Goal: Information Seeking & Learning: Learn about a topic

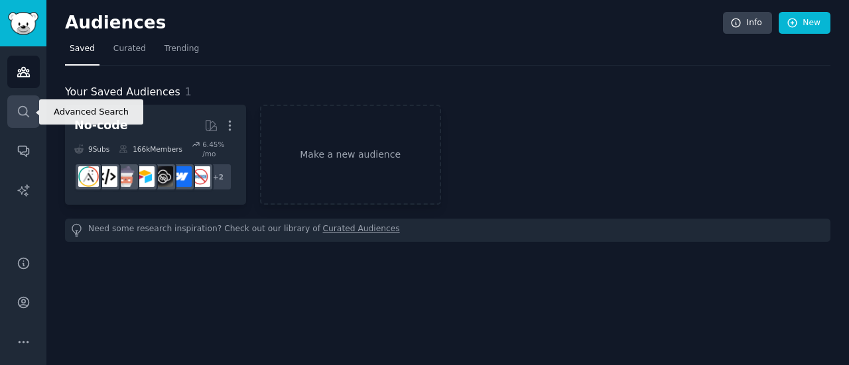
click at [27, 105] on icon "Sidebar" at bounding box center [24, 112] width 14 height 14
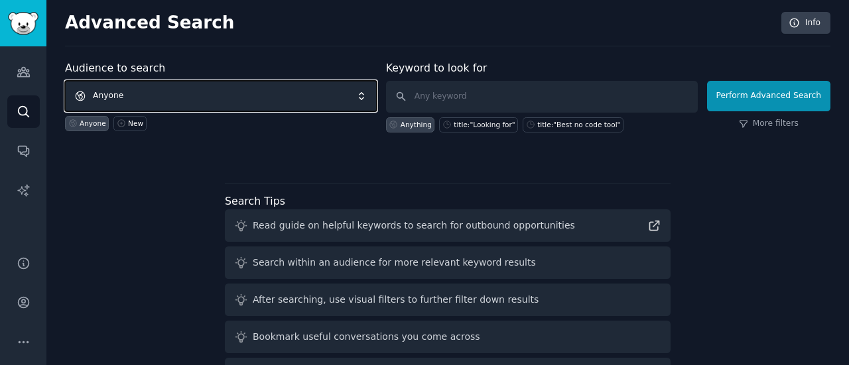
click at [162, 94] on span "Anyone" at bounding box center [221, 96] width 312 height 31
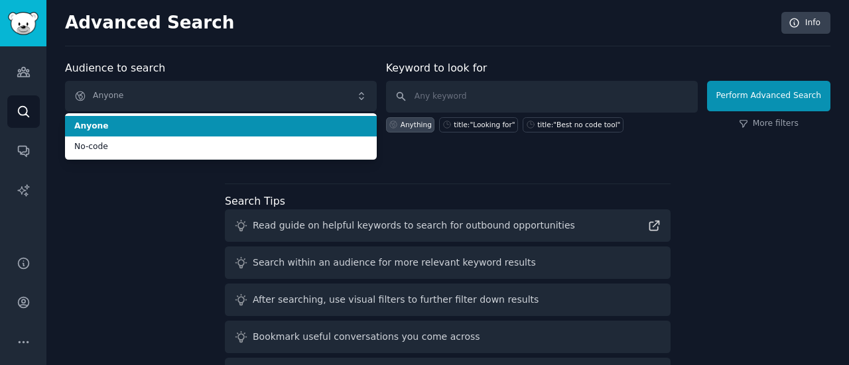
click at [95, 127] on span "Anyone" at bounding box center [220, 127] width 293 height 12
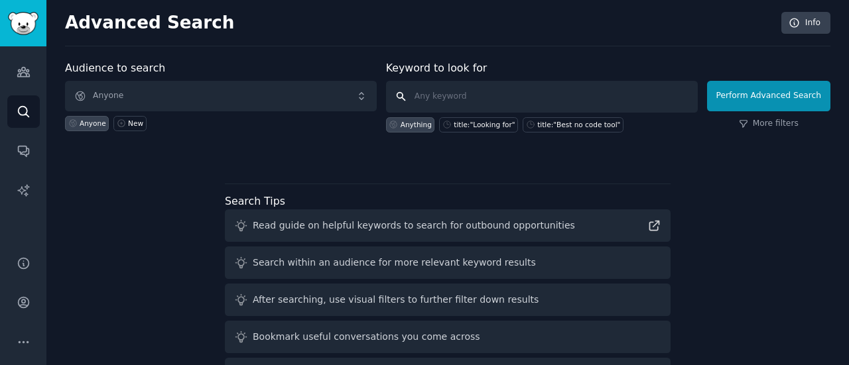
click at [428, 95] on input "text" at bounding box center [542, 97] width 312 height 32
type input "commercial real estate analyzer"
click button "Perform Advanced Search" at bounding box center [768, 96] width 123 height 31
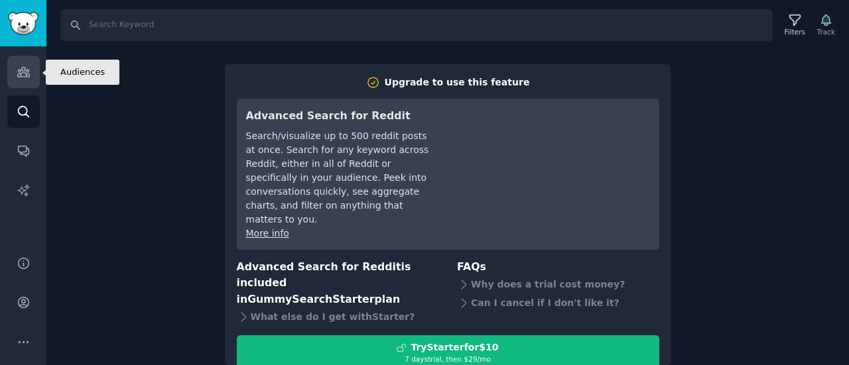
click at [27, 71] on icon "Sidebar" at bounding box center [23, 72] width 12 height 9
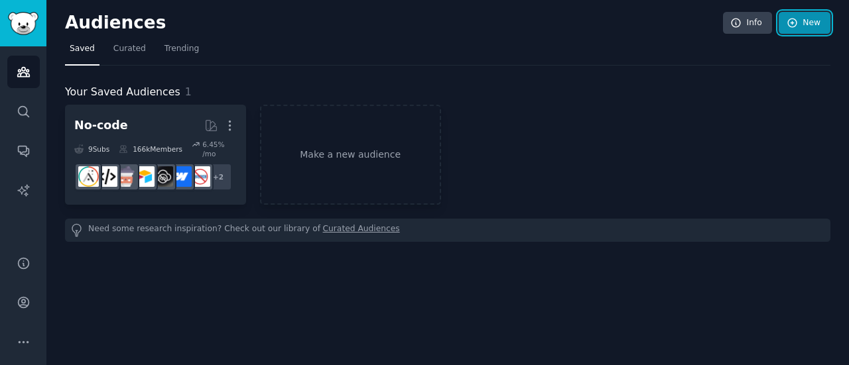
click at [810, 23] on link "New" at bounding box center [804, 23] width 52 height 23
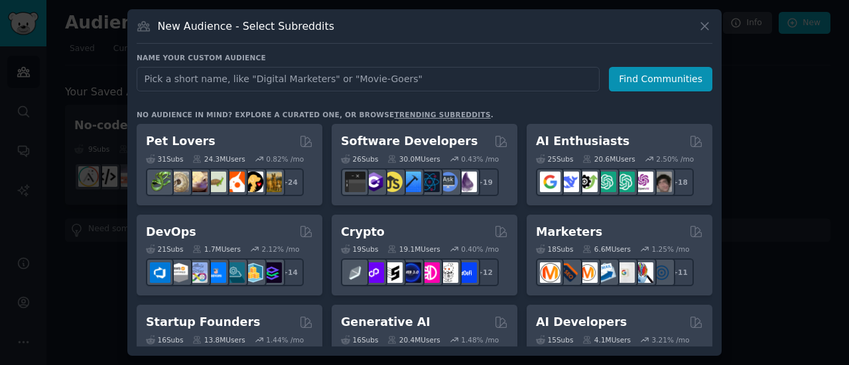
click at [244, 81] on input "text" at bounding box center [368, 79] width 463 height 25
type input "commercial real estate"
click button "Find Communities" at bounding box center [660, 79] width 103 height 25
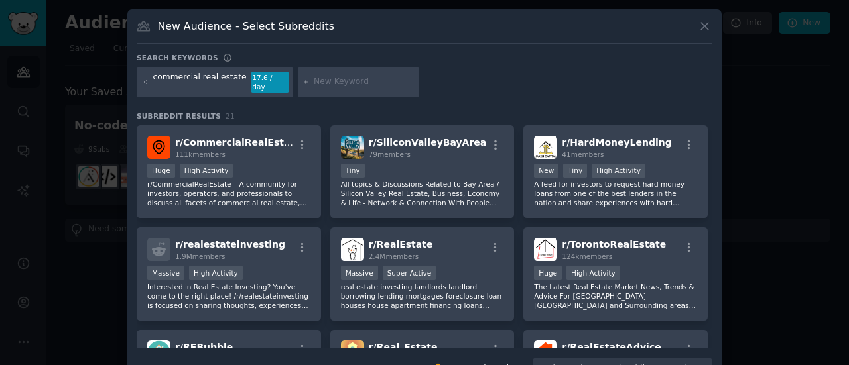
scroll to position [24, 0]
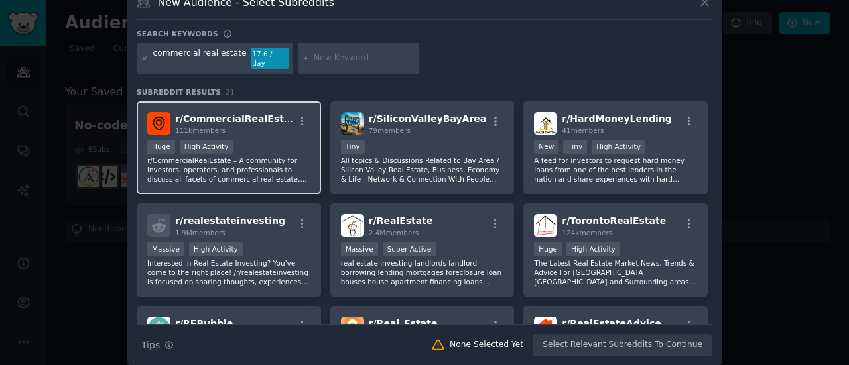
click at [225, 126] on div "111k members" at bounding box center [234, 130] width 119 height 9
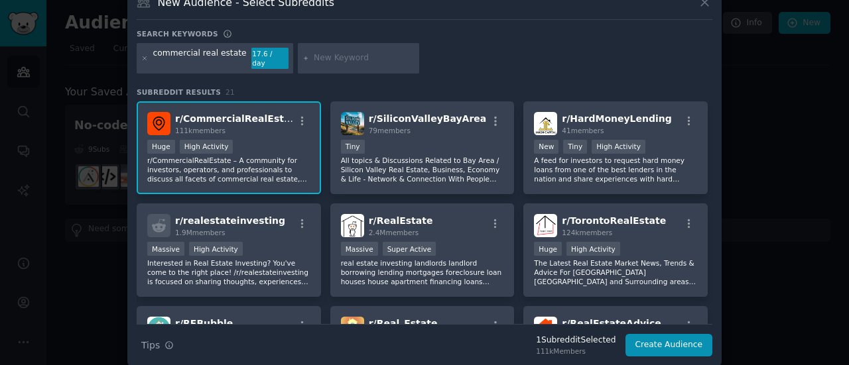
click at [225, 113] on span "r/ CommercialRealEstate" at bounding box center [238, 118] width 126 height 11
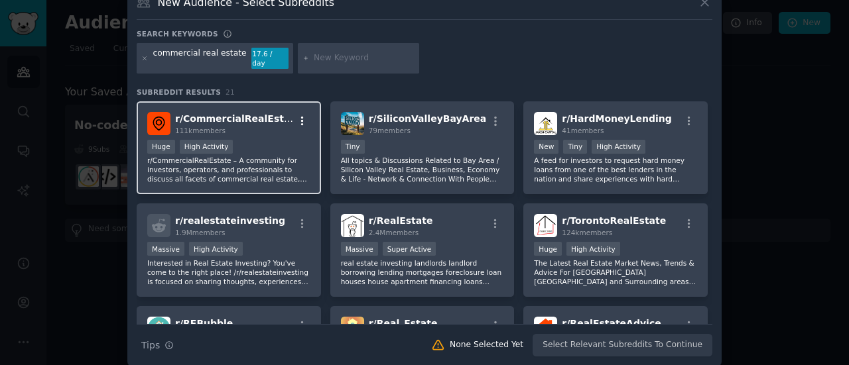
click at [297, 115] on icon "button" at bounding box center [302, 121] width 12 height 12
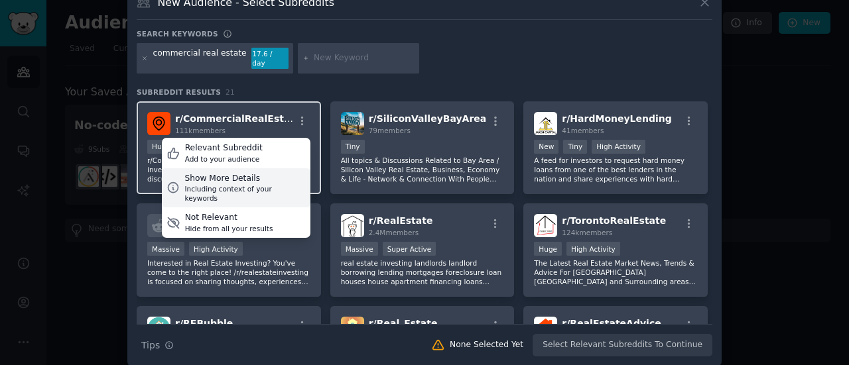
click at [227, 173] on div "Show More Details" at bounding box center [244, 179] width 121 height 12
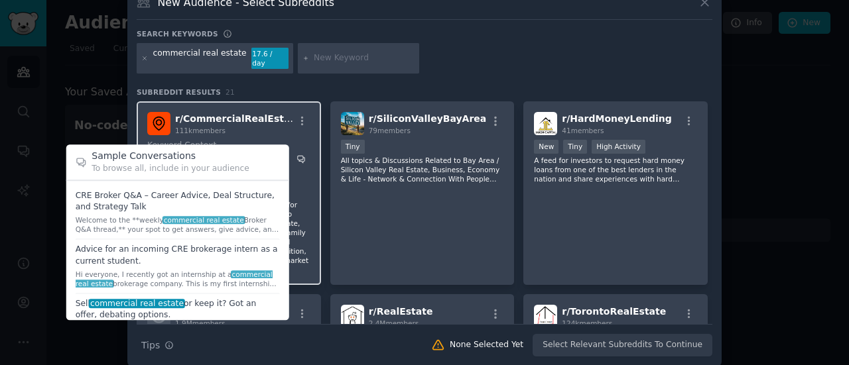
click at [296, 155] on icon at bounding box center [300, 159] width 9 height 9
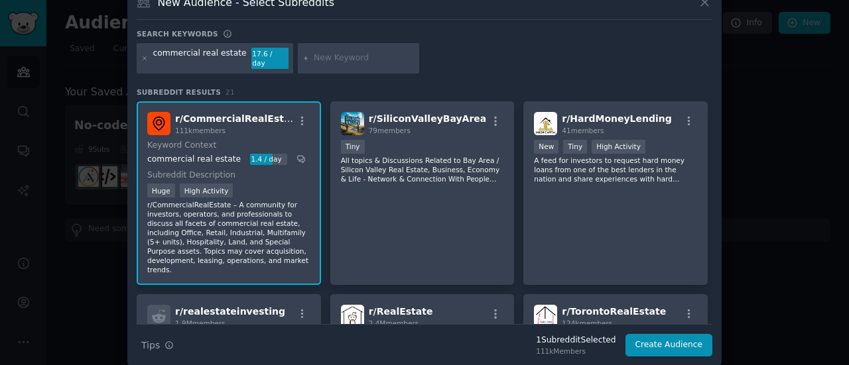
click at [314, 58] on input "text" at bounding box center [364, 58] width 101 height 12
type input "lease"
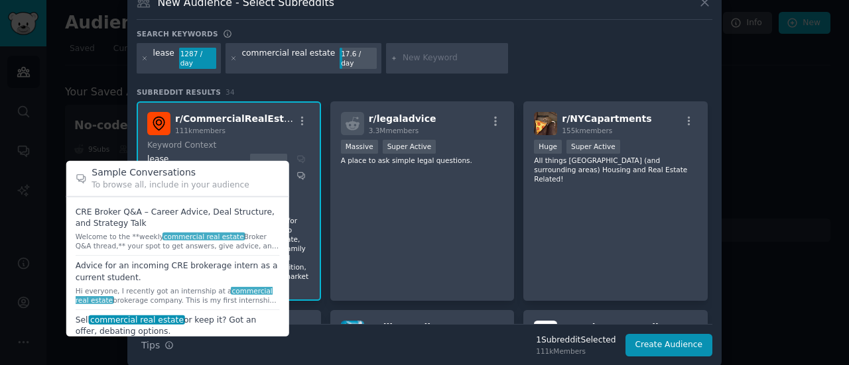
click at [227, 271] on span at bounding box center [178, 283] width 204 height 54
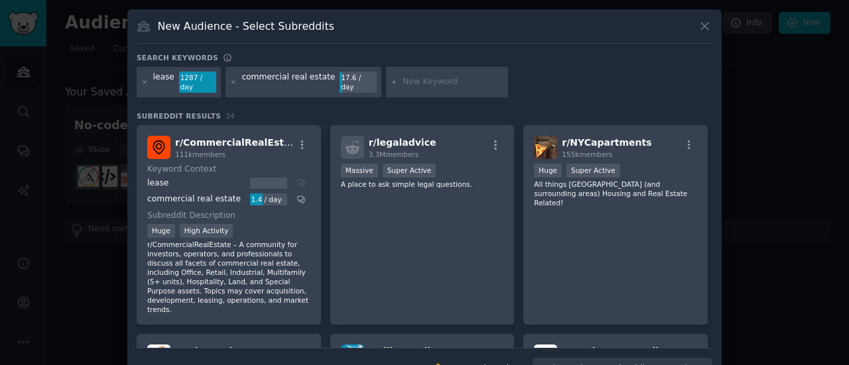
click at [192, 78] on div "1287 / day" at bounding box center [197, 82] width 37 height 21
click at [403, 76] on input "text" at bounding box center [453, 82] width 101 height 12
type input "lease analyzer"
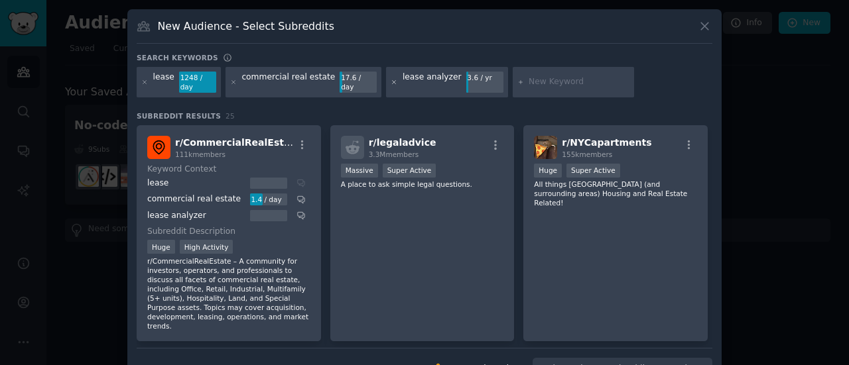
click at [391, 79] on icon at bounding box center [394, 82] width 7 height 7
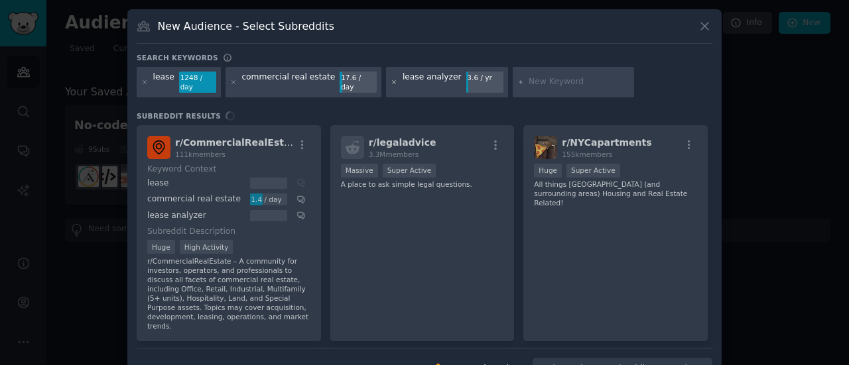
click at [391, 79] on icon at bounding box center [394, 82] width 7 height 7
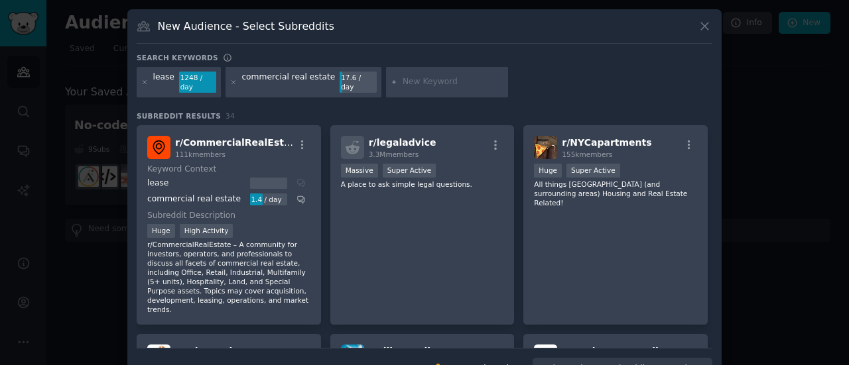
click at [403, 77] on input "text" at bounding box center [453, 82] width 101 height 12
click at [184, 78] on div "1248 / day" at bounding box center [197, 82] width 37 height 21
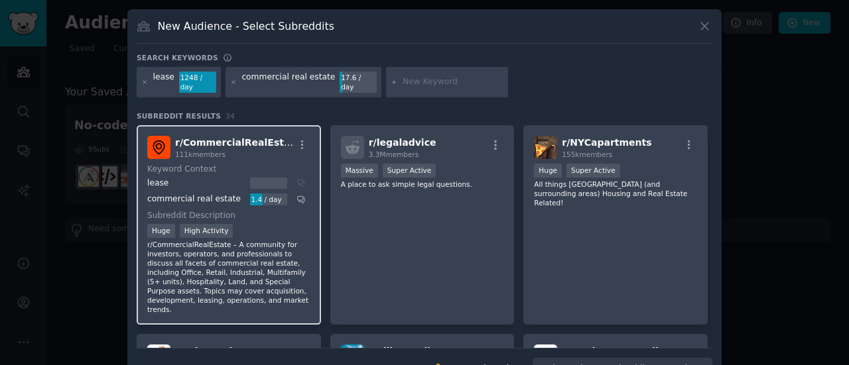
click at [265, 178] on div at bounding box center [268, 184] width 37 height 12
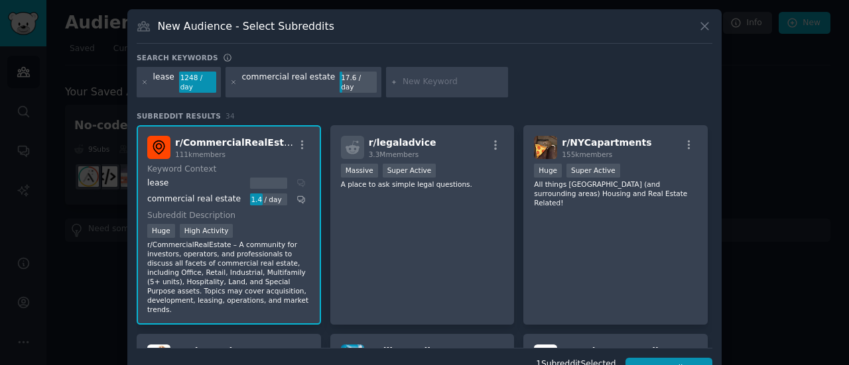
click at [217, 198] on div "r/ CommercialRealEstate 111k members Keyword Context lease commercial real esta…" at bounding box center [229, 225] width 184 height 200
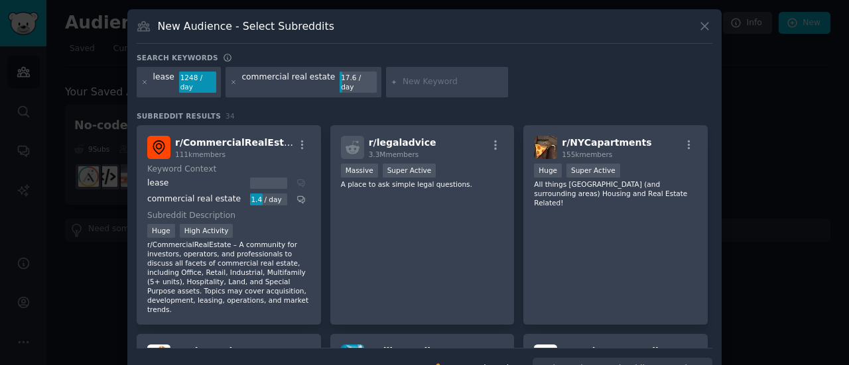
click at [316, 78] on div "commercial real estate" at bounding box center [287, 82] width 93 height 21
click at [403, 76] on input "text" at bounding box center [453, 82] width 101 height 12
type input "commercial lease analyzer"
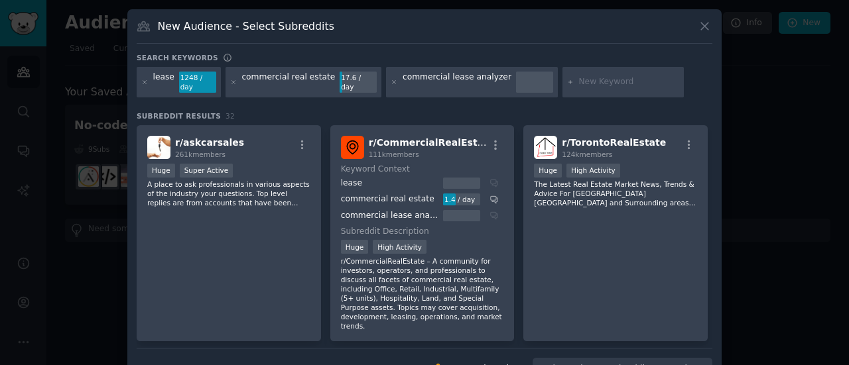
click at [426, 77] on div "commercial lease analyzer" at bounding box center [457, 82] width 109 height 21
click at [578, 78] on input "text" at bounding box center [628, 82] width 101 height 12
type input "lease abstarct"
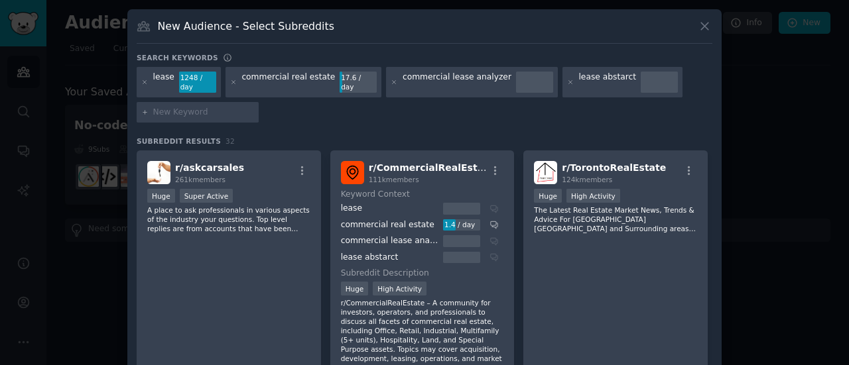
click at [516, 74] on div at bounding box center [534, 82] width 37 height 21
click at [641, 75] on div at bounding box center [659, 82] width 37 height 21
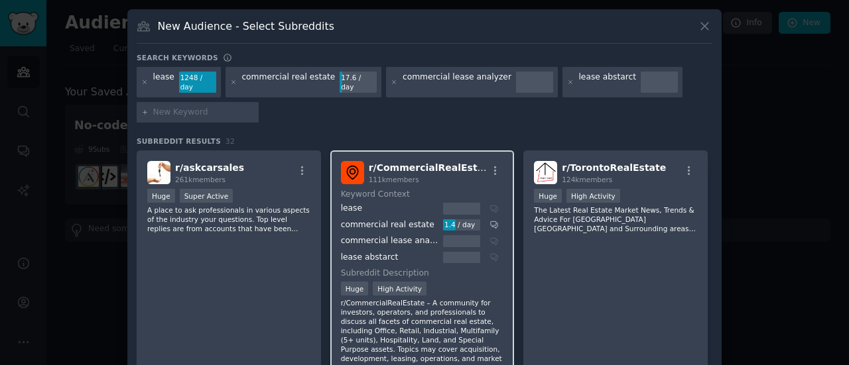
click at [446, 203] on div at bounding box center [461, 209] width 37 height 12
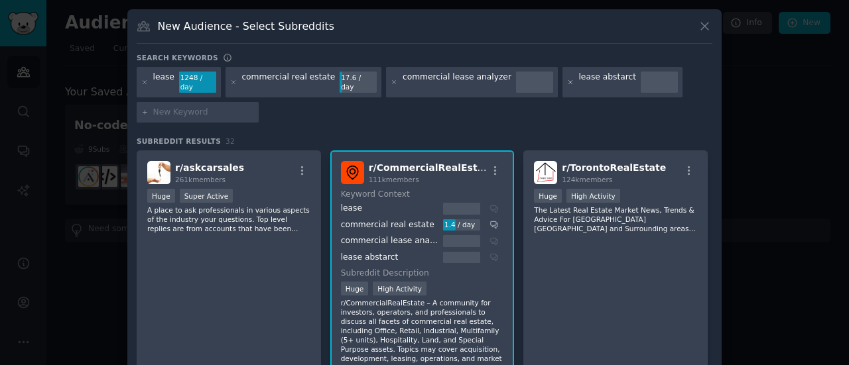
click at [567, 79] on icon at bounding box center [570, 82] width 7 height 7
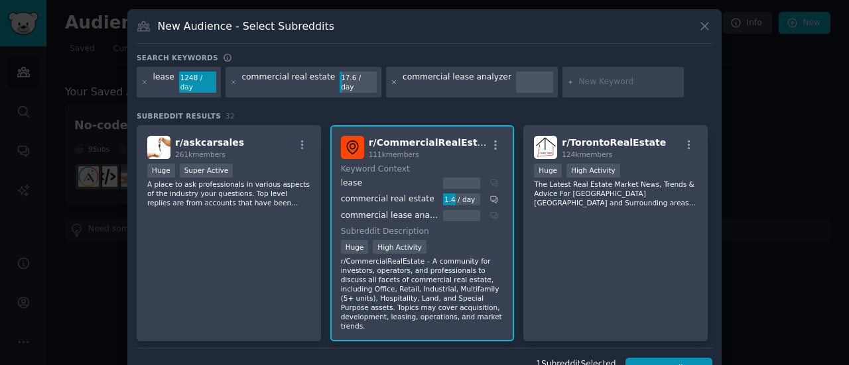
click at [393, 80] on icon at bounding box center [394, 81] width 3 height 3
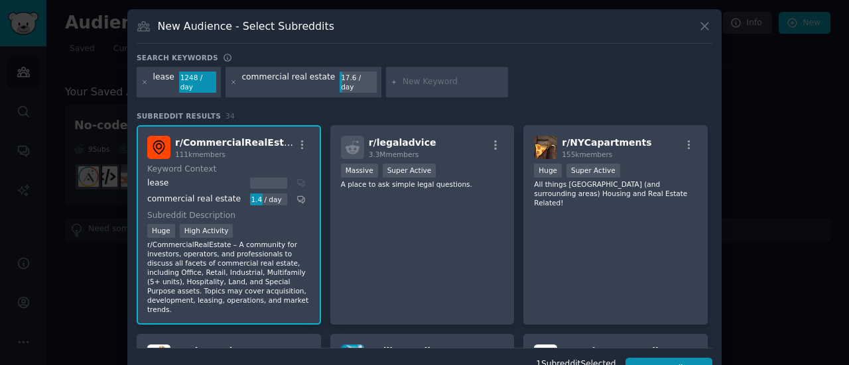
click at [185, 72] on div "1248 / day" at bounding box center [197, 82] width 37 height 21
click at [142, 80] on div at bounding box center [144, 82] width 7 height 21
click at [142, 79] on icon at bounding box center [144, 82] width 7 height 7
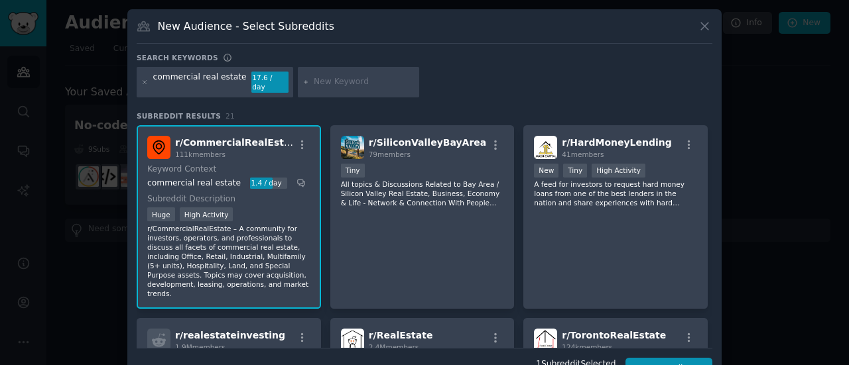
click at [713, 234] on div "New Audience - Select Subreddits Search keywords commercial real estate 17.6 / …" at bounding box center [424, 199] width 594 height 381
